Goal: Navigation & Orientation: Find specific page/section

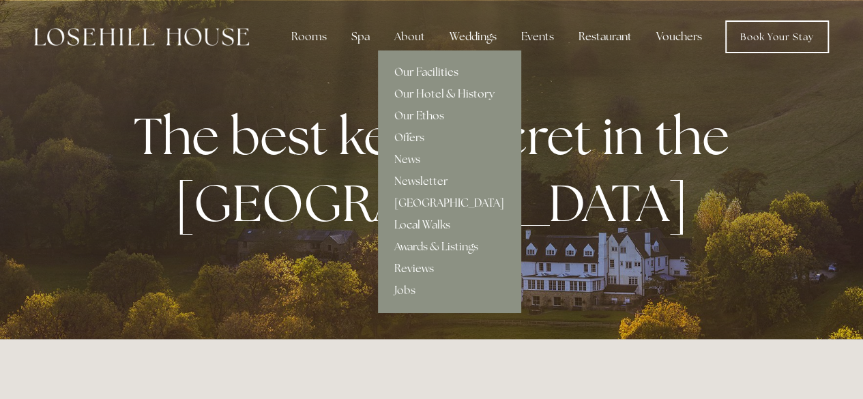
click at [418, 71] on link "Our Facilities" at bounding box center [449, 72] width 143 height 22
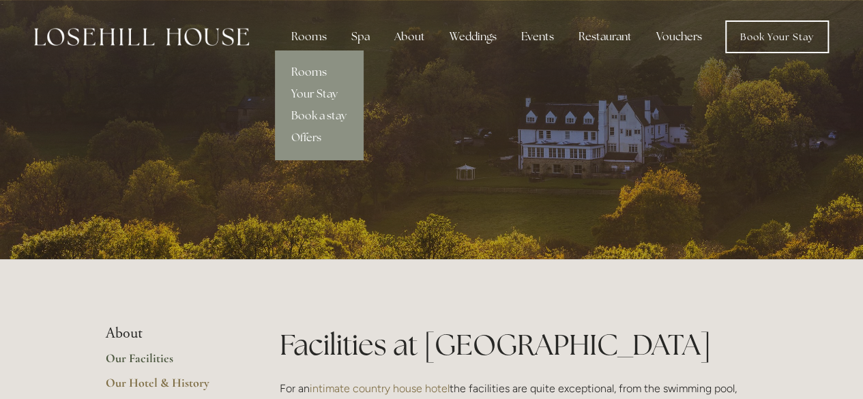
click at [317, 71] on link "Rooms" at bounding box center [319, 72] width 88 height 22
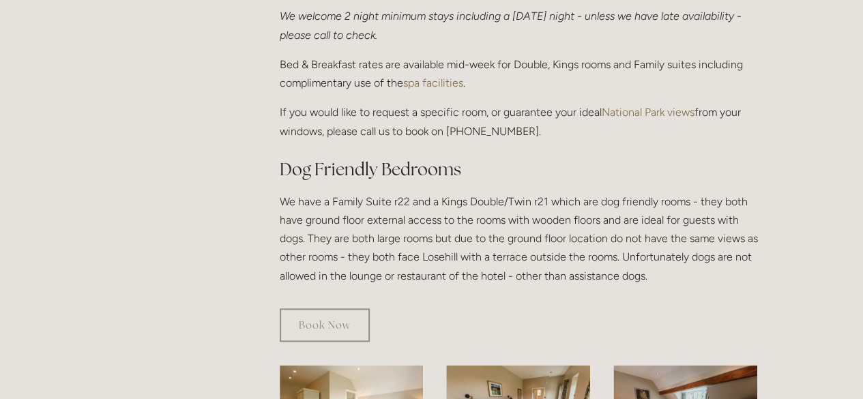
scroll to position [614, 0]
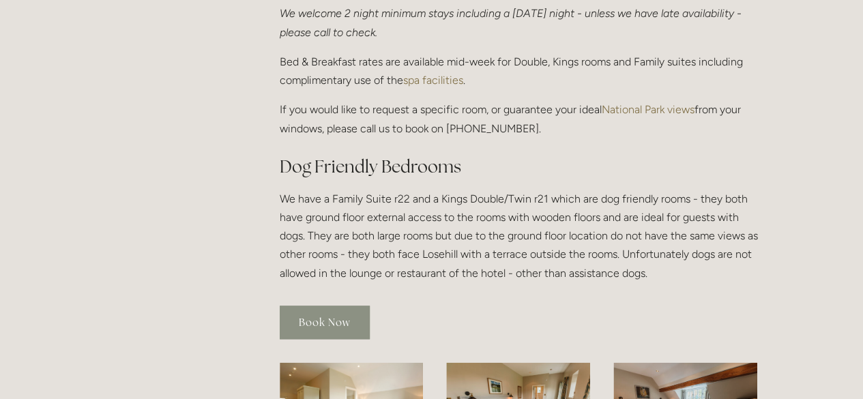
click at [353, 306] on link "Book Now" at bounding box center [325, 322] width 90 height 33
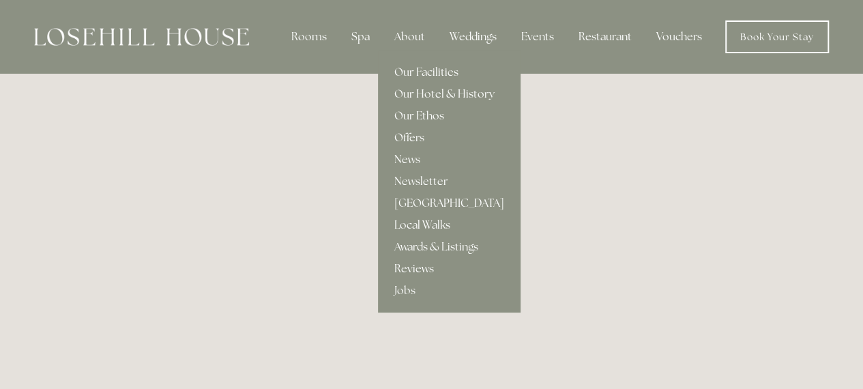
click at [415, 33] on div "About" at bounding box center [410, 36] width 53 height 27
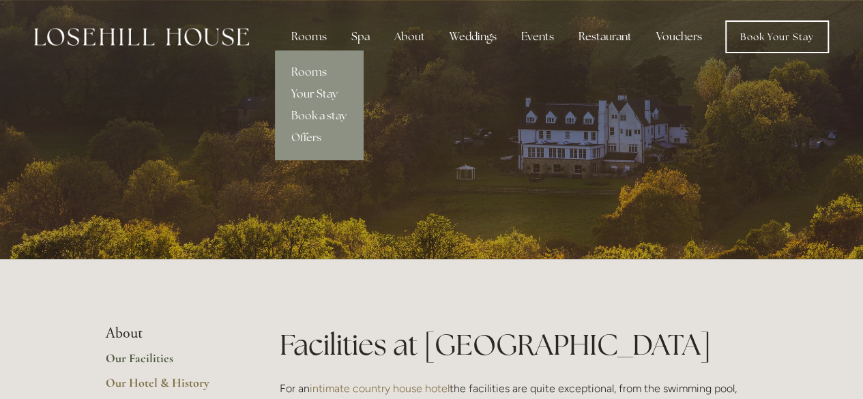
click at [322, 96] on link "Your Stay" at bounding box center [319, 94] width 88 height 22
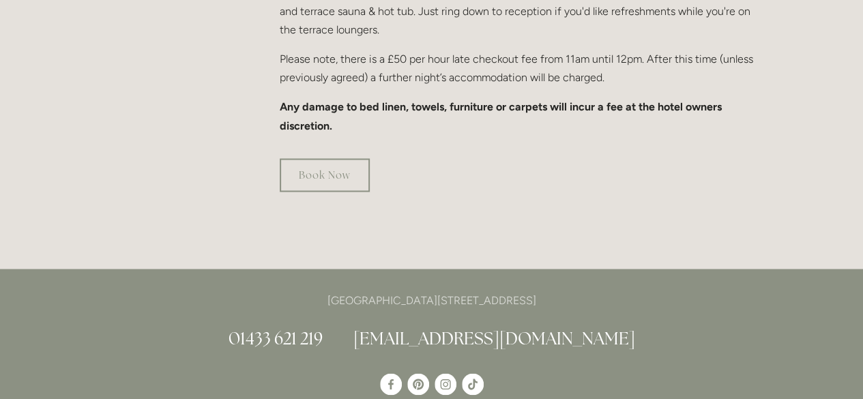
scroll to position [1024, 0]
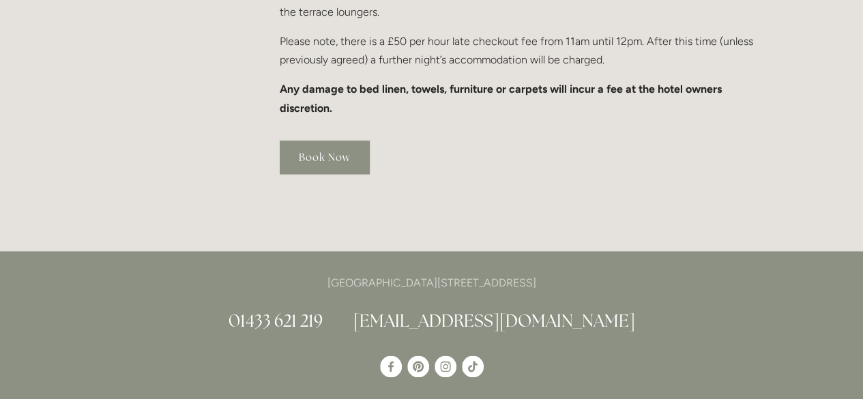
click at [343, 141] on link "Book Now" at bounding box center [325, 157] width 90 height 33
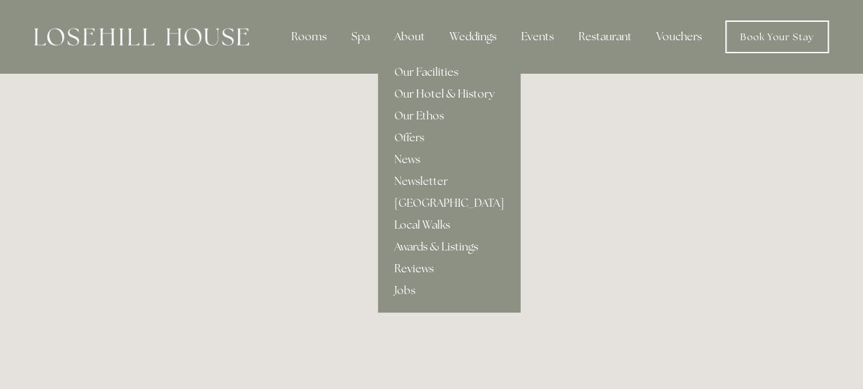
click at [431, 89] on link "Our Hotel & History" at bounding box center [449, 94] width 143 height 22
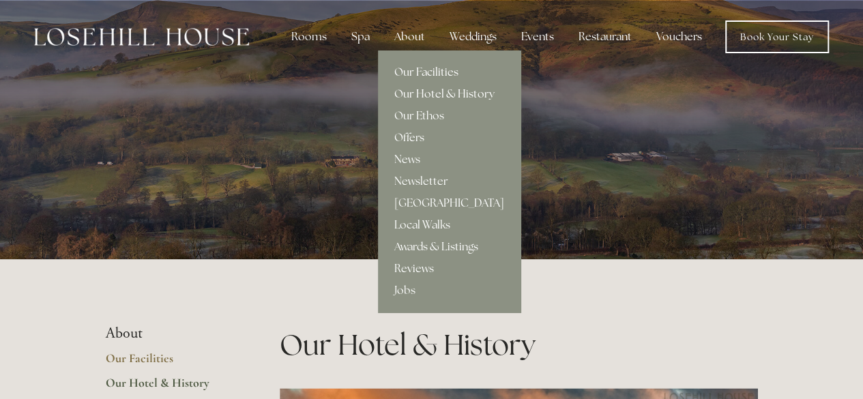
click at [417, 71] on link "Our Facilities" at bounding box center [449, 72] width 143 height 22
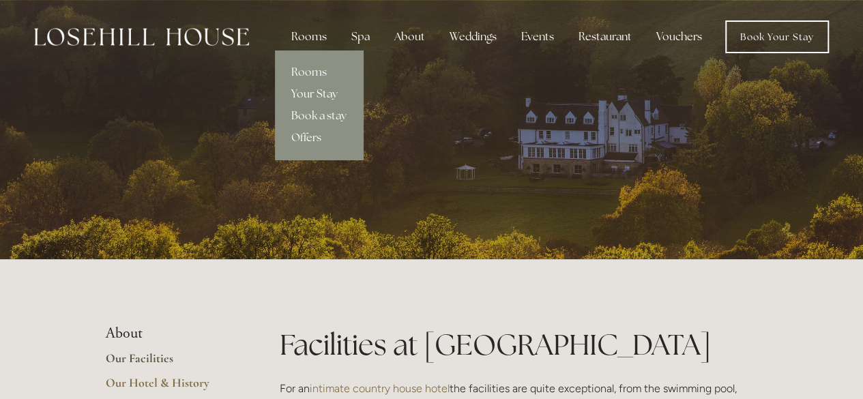
click at [322, 93] on link "Your Stay" at bounding box center [319, 94] width 88 height 22
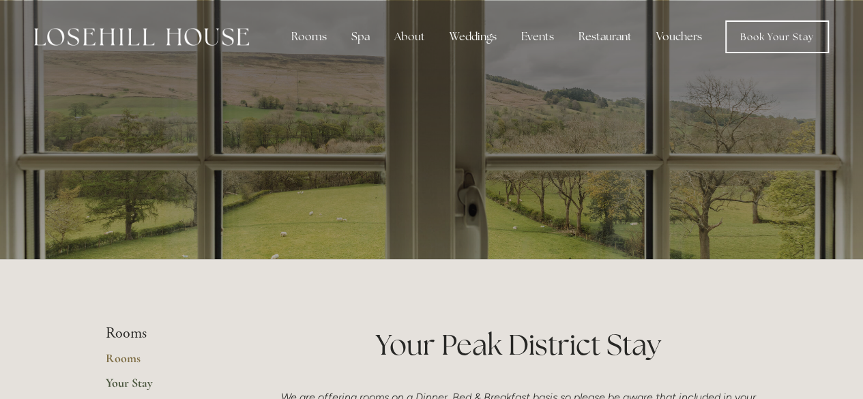
scroll to position [136, 0]
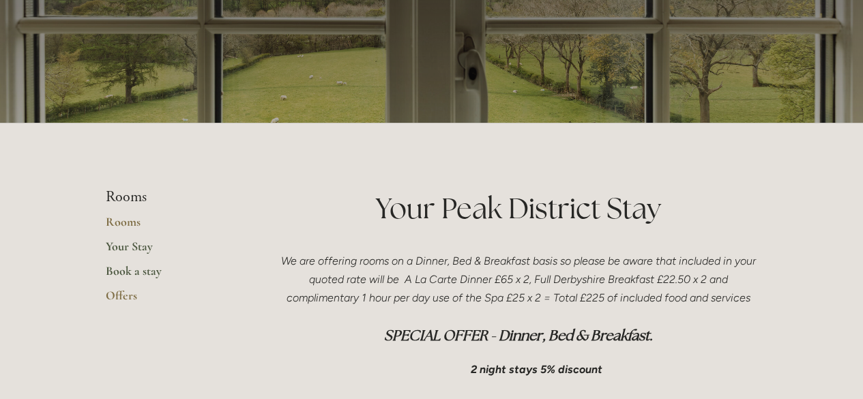
click at [148, 267] on link "Book a stay" at bounding box center [171, 275] width 130 height 25
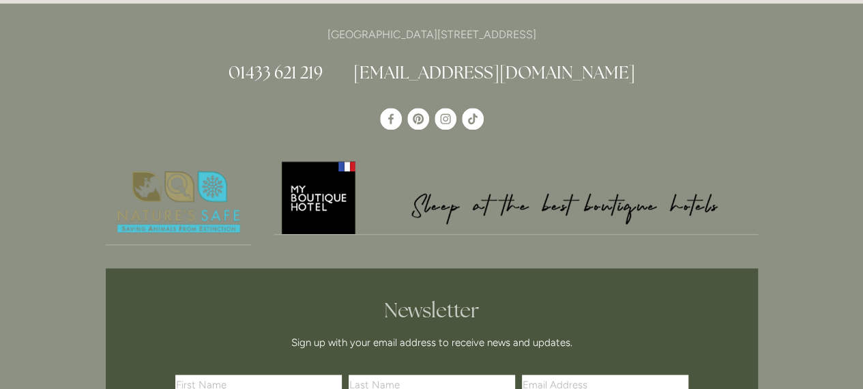
scroll to position [3276, 0]
